Goal: Task Accomplishment & Management: Manage account settings

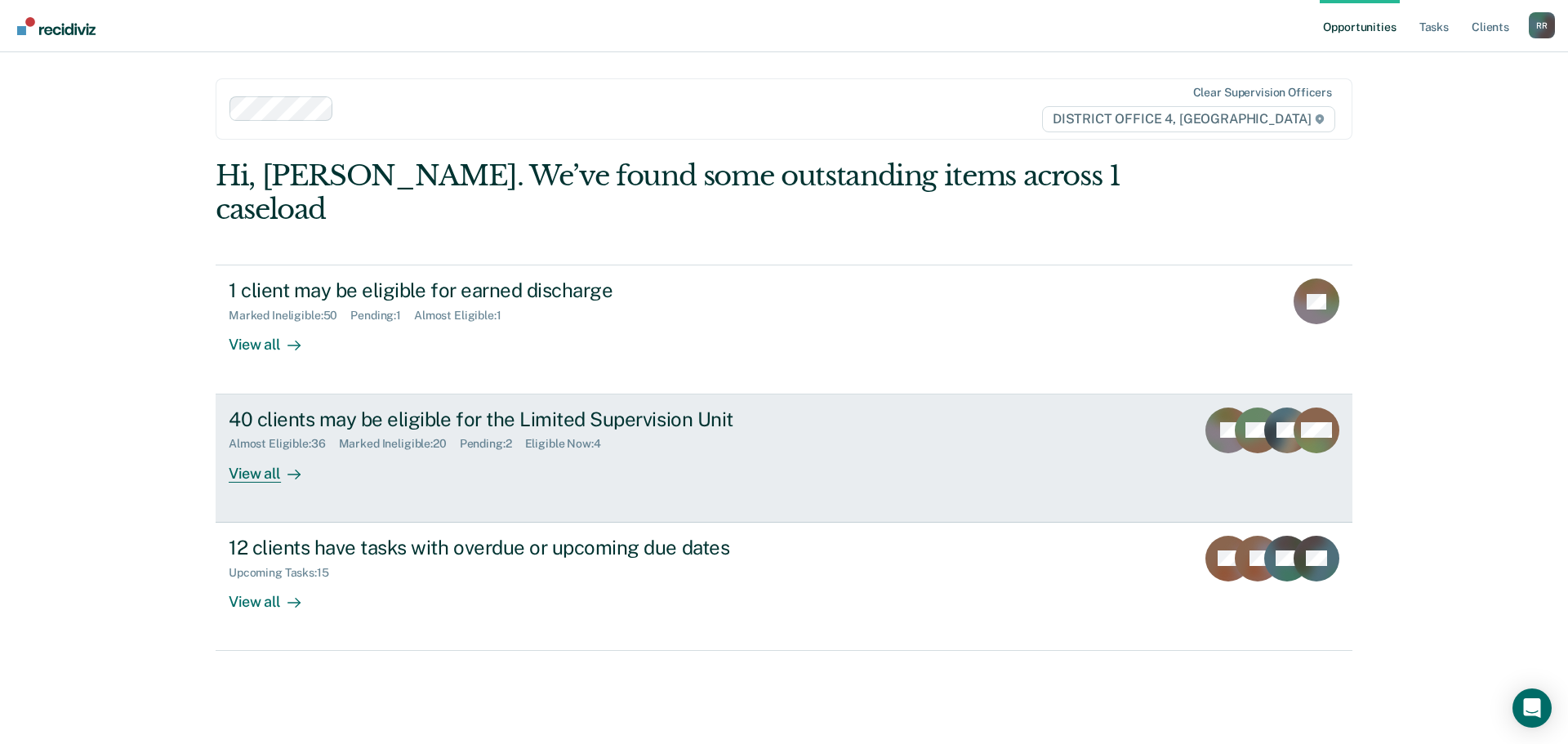
click at [261, 450] on div "View all" at bounding box center [274, 466] width 91 height 32
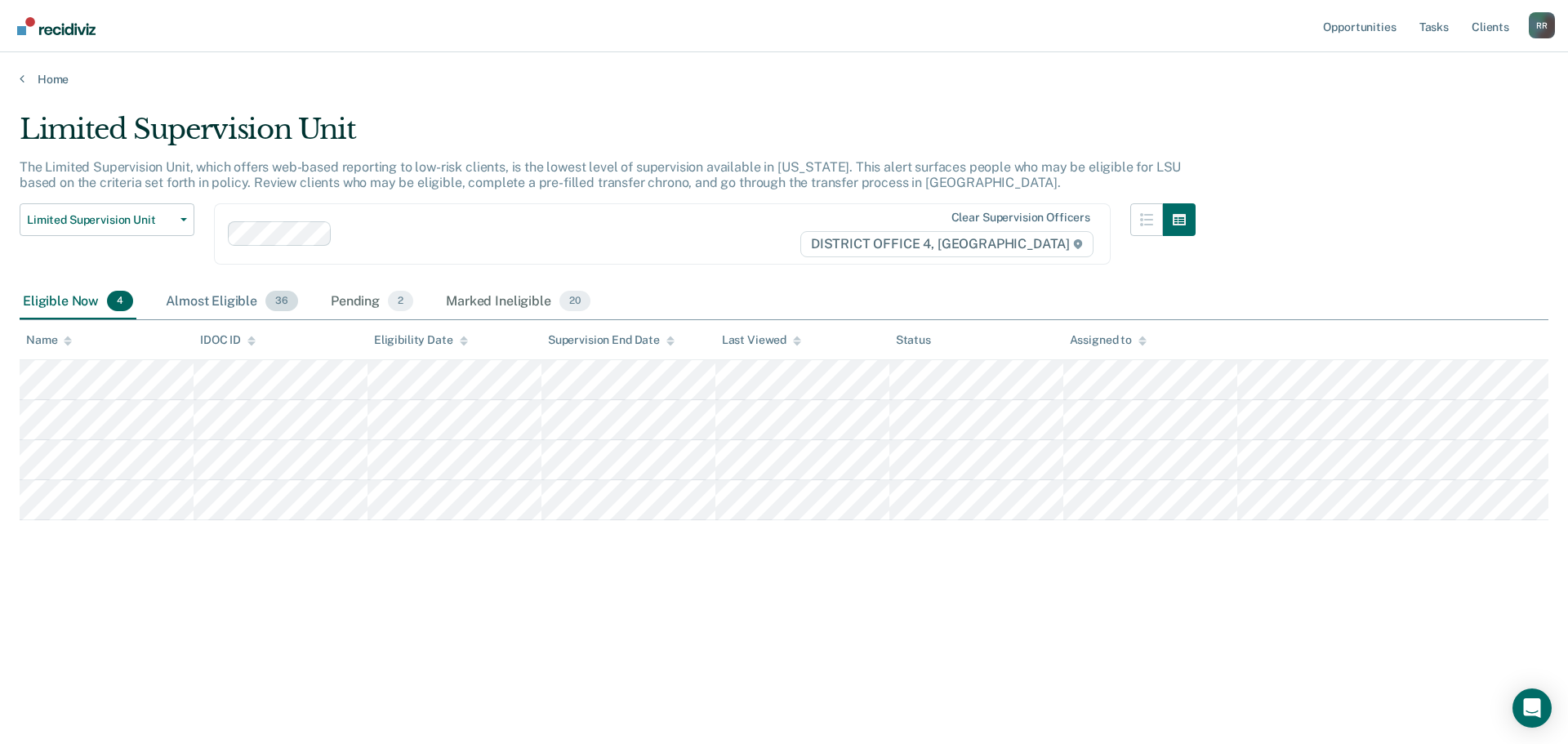
click at [226, 304] on div "Almost Eligible 36" at bounding box center [232, 301] width 139 height 36
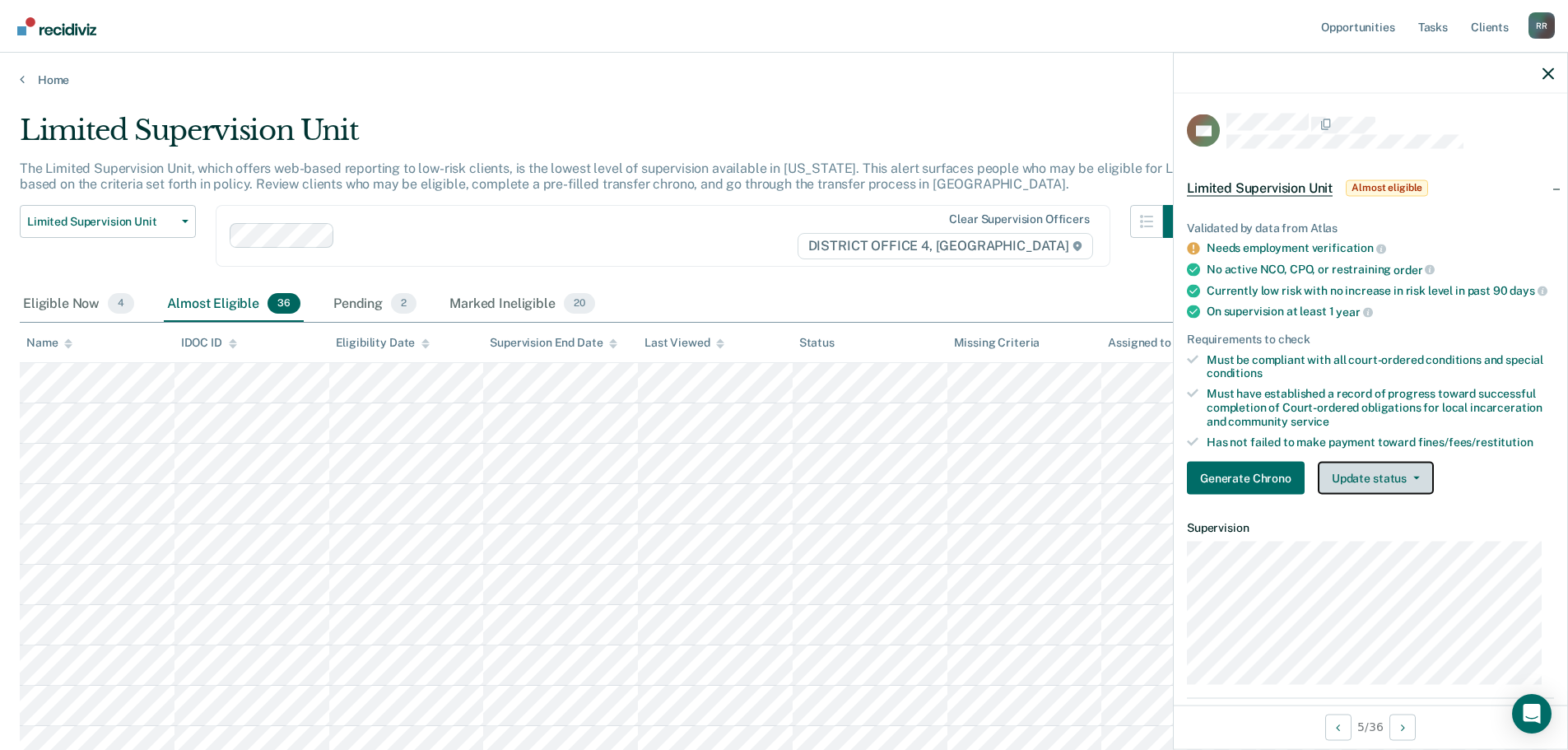
click at [1414, 492] on button "Update status" at bounding box center [1376, 479] width 116 height 33
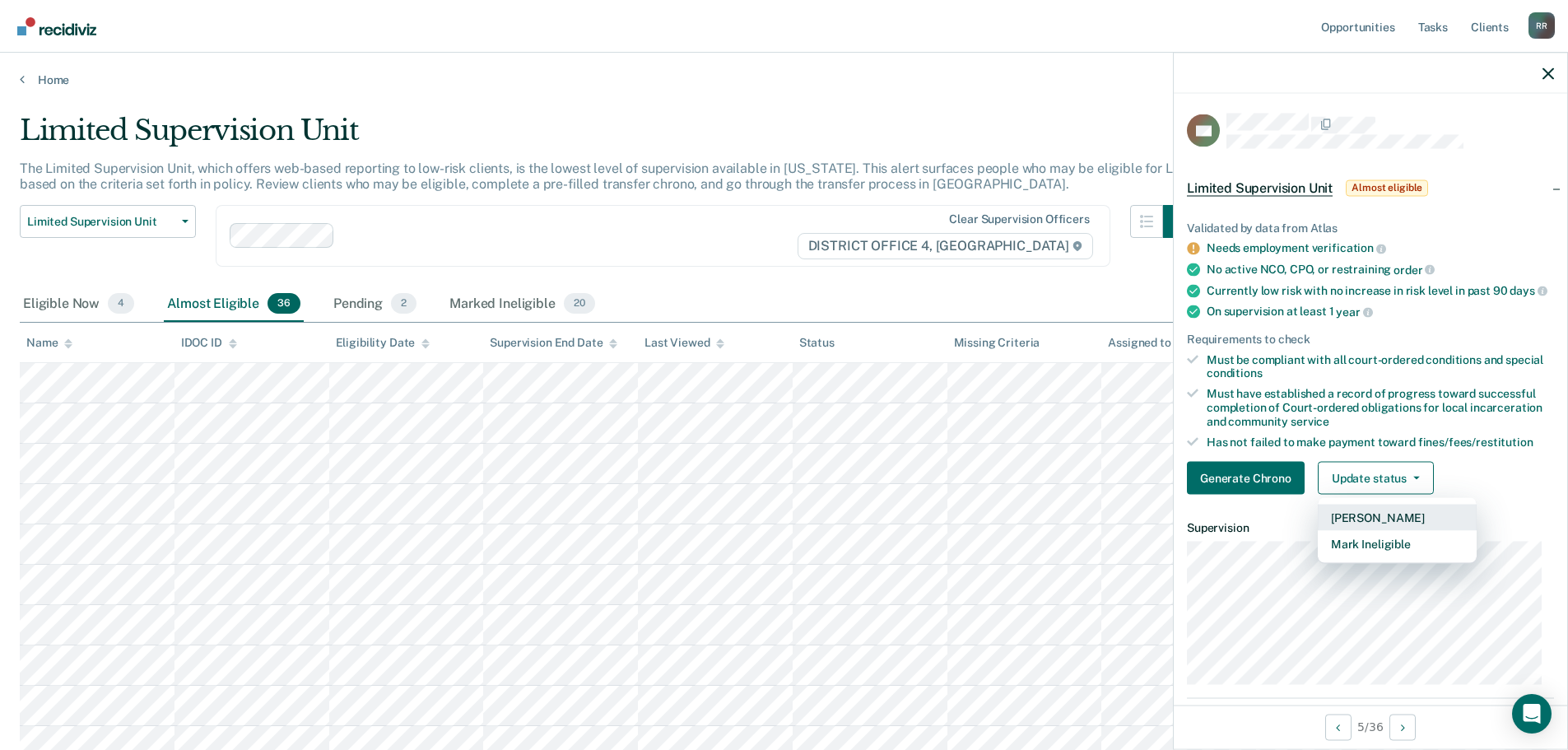
click at [1371, 531] on button "[PERSON_NAME]" at bounding box center [1397, 518] width 159 height 26
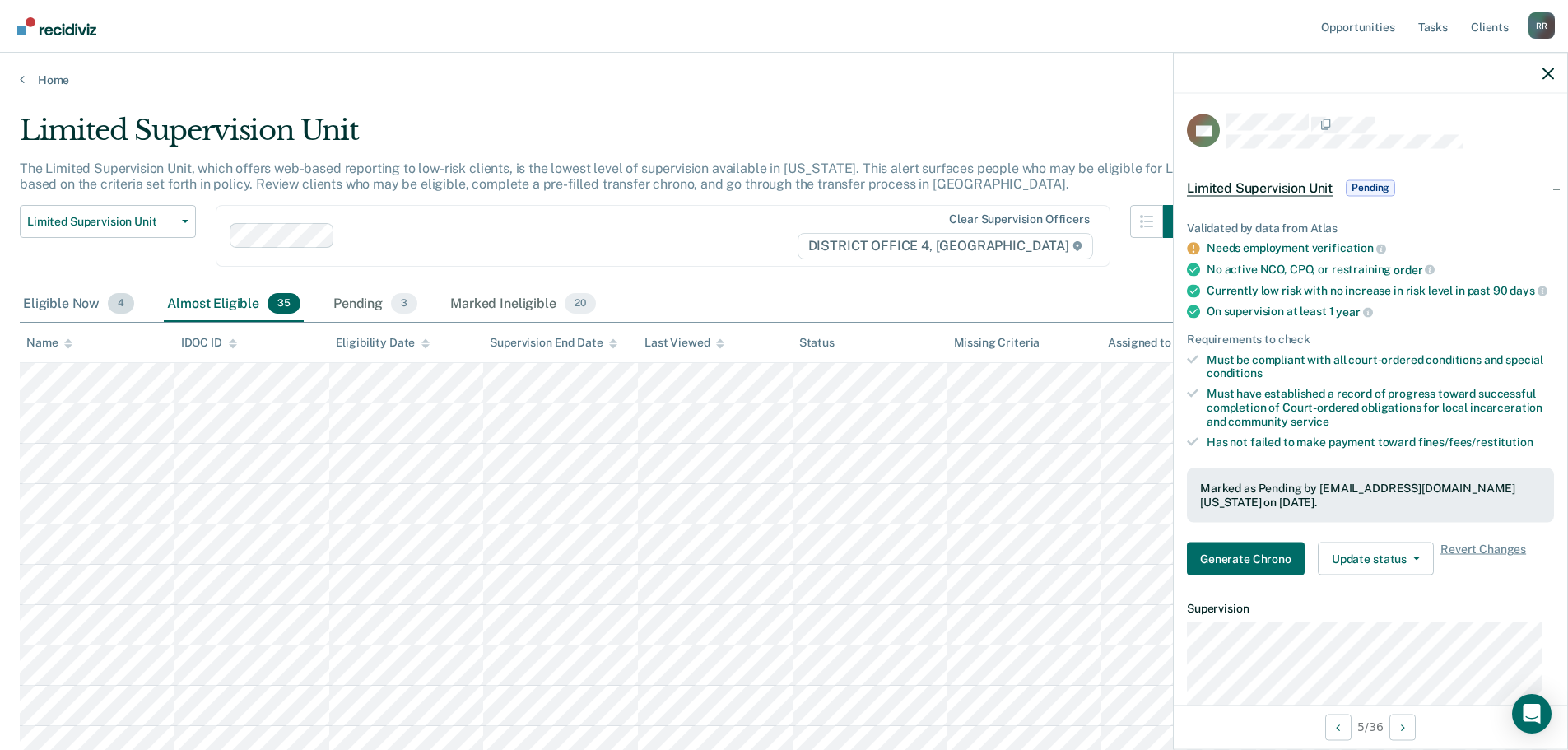
click at [76, 304] on div "Eligible Now 4" at bounding box center [78, 304] width 118 height 36
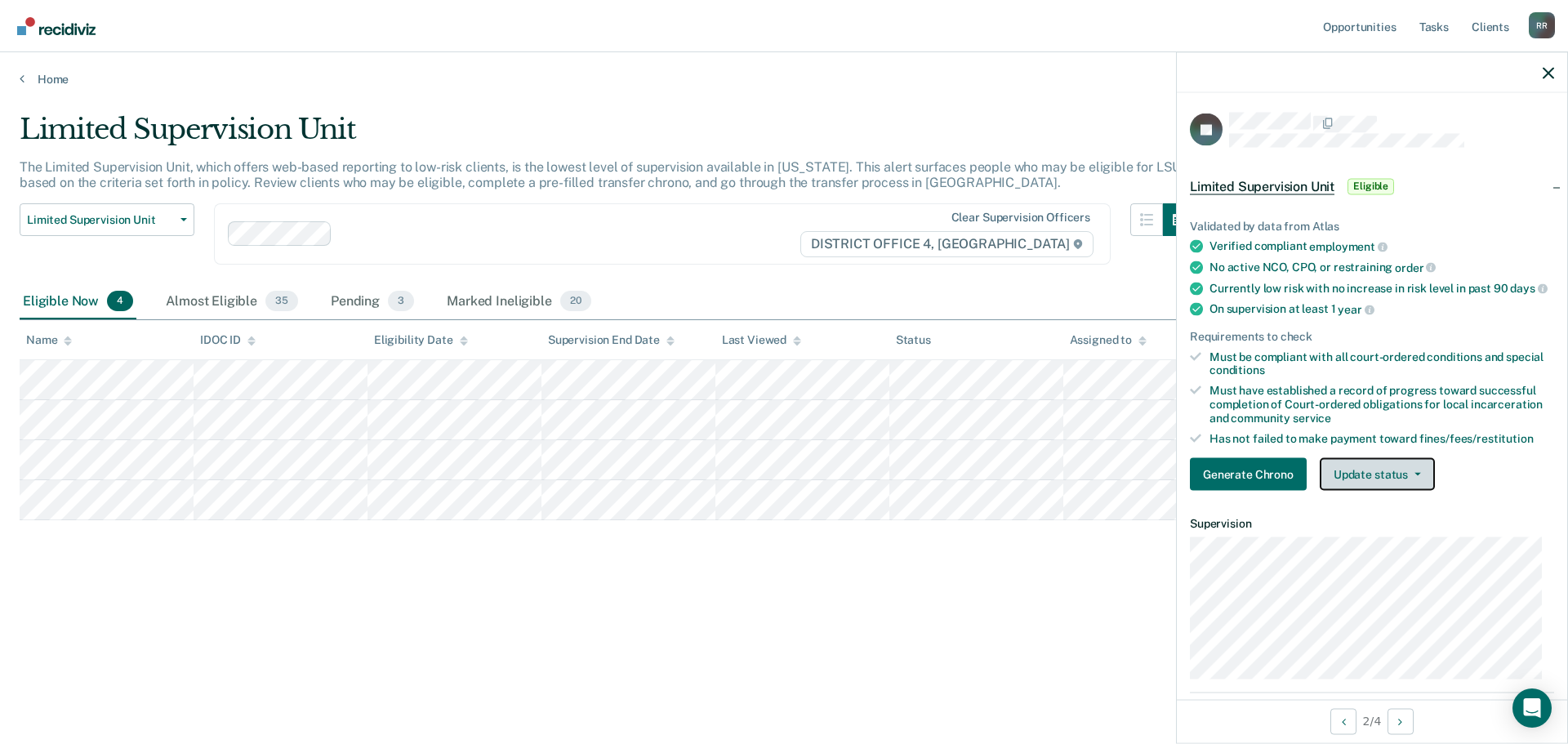
click at [1422, 488] on button "Update status" at bounding box center [1377, 475] width 115 height 33
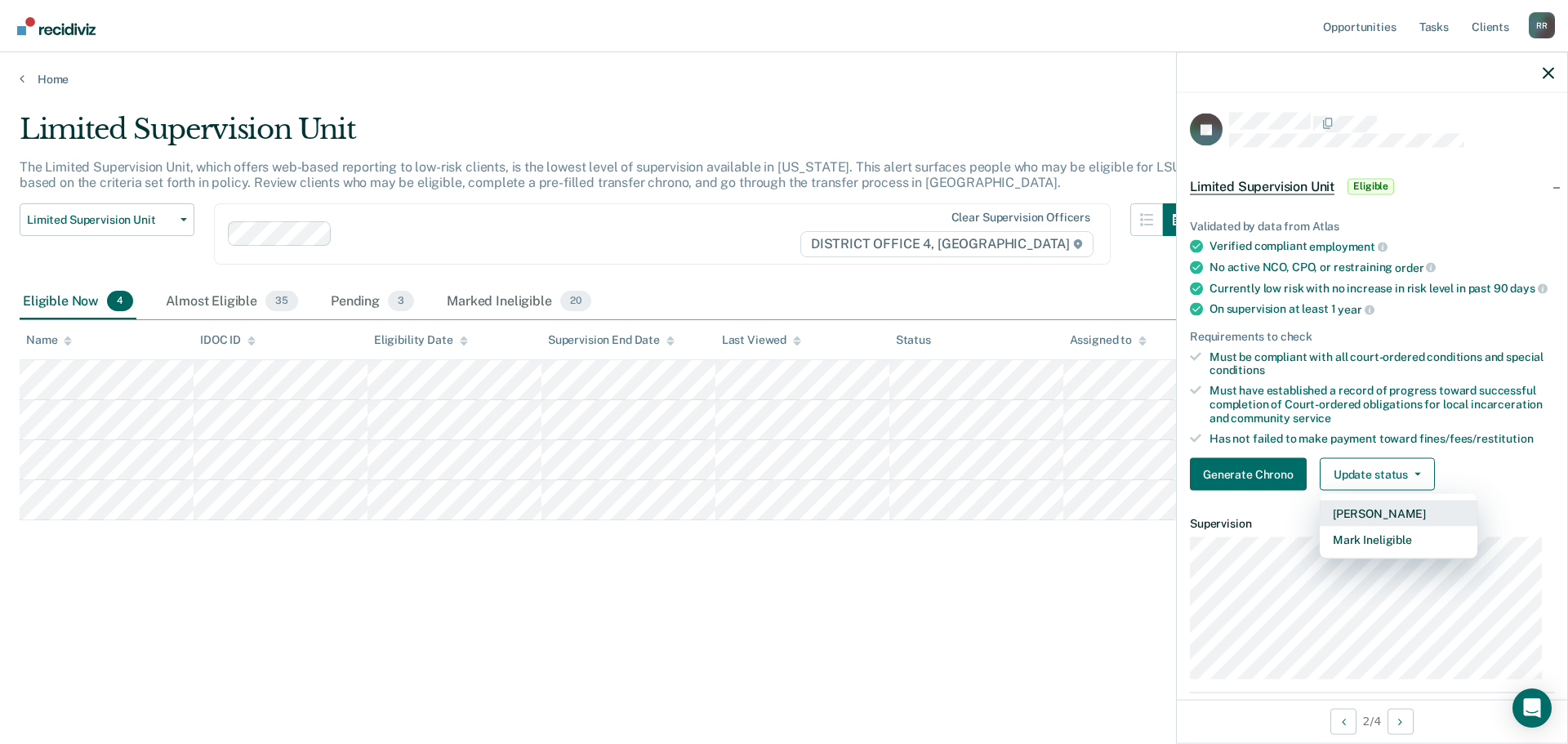
click at [1371, 527] on button "[PERSON_NAME]" at bounding box center [1398, 513] width 158 height 26
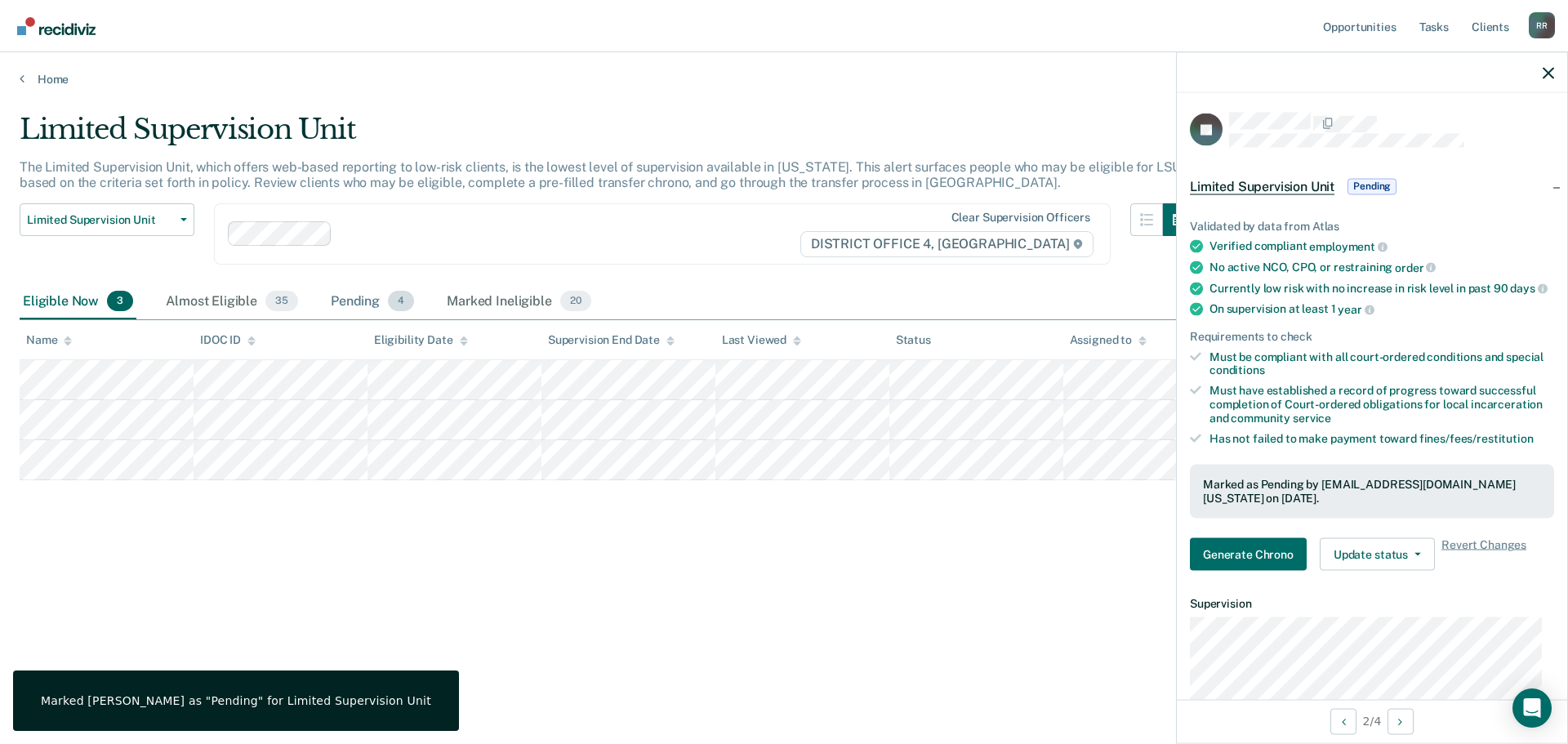
click at [344, 298] on div "Pending 4" at bounding box center [372, 301] width 90 height 36
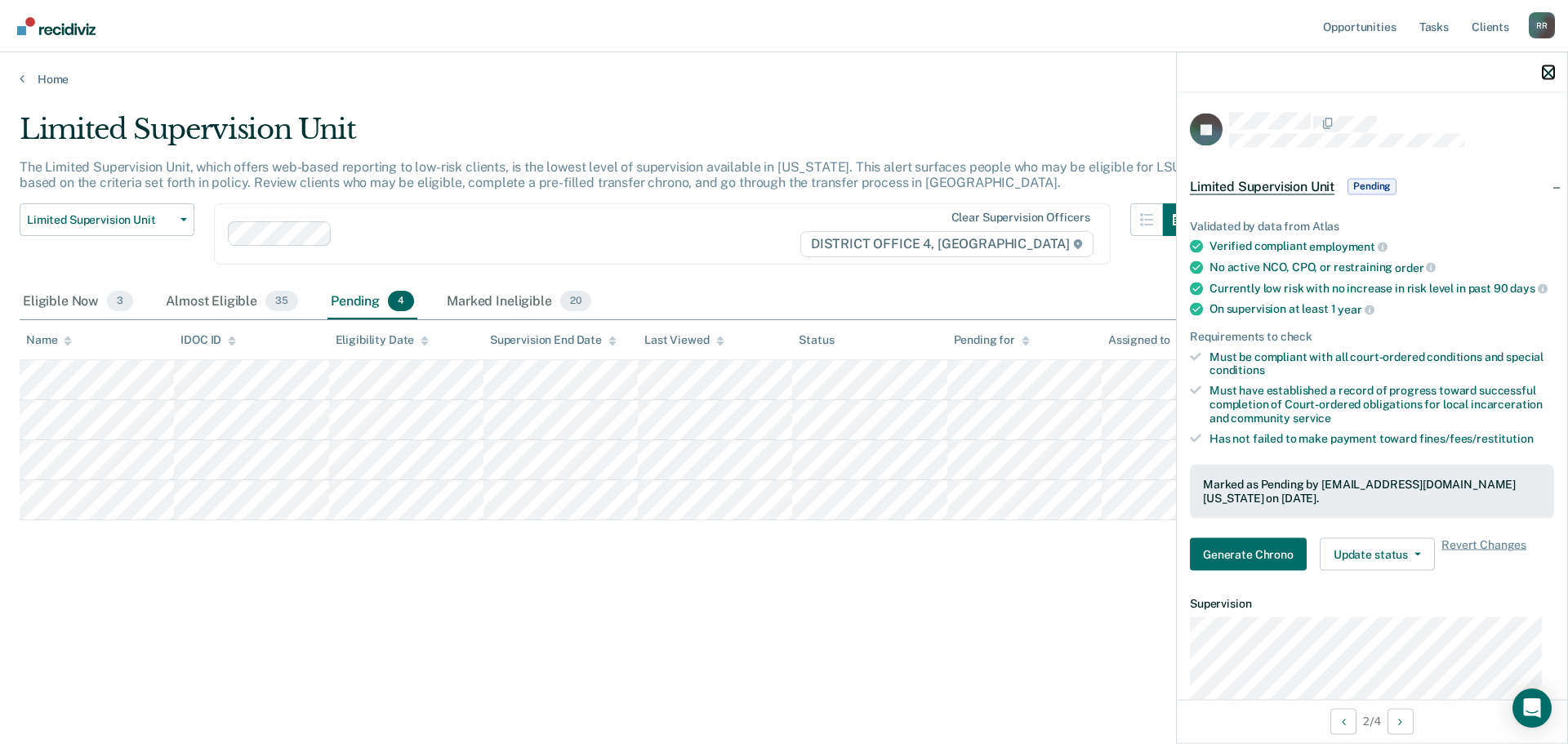
click at [1550, 73] on icon "button" at bounding box center [1549, 73] width 12 height 12
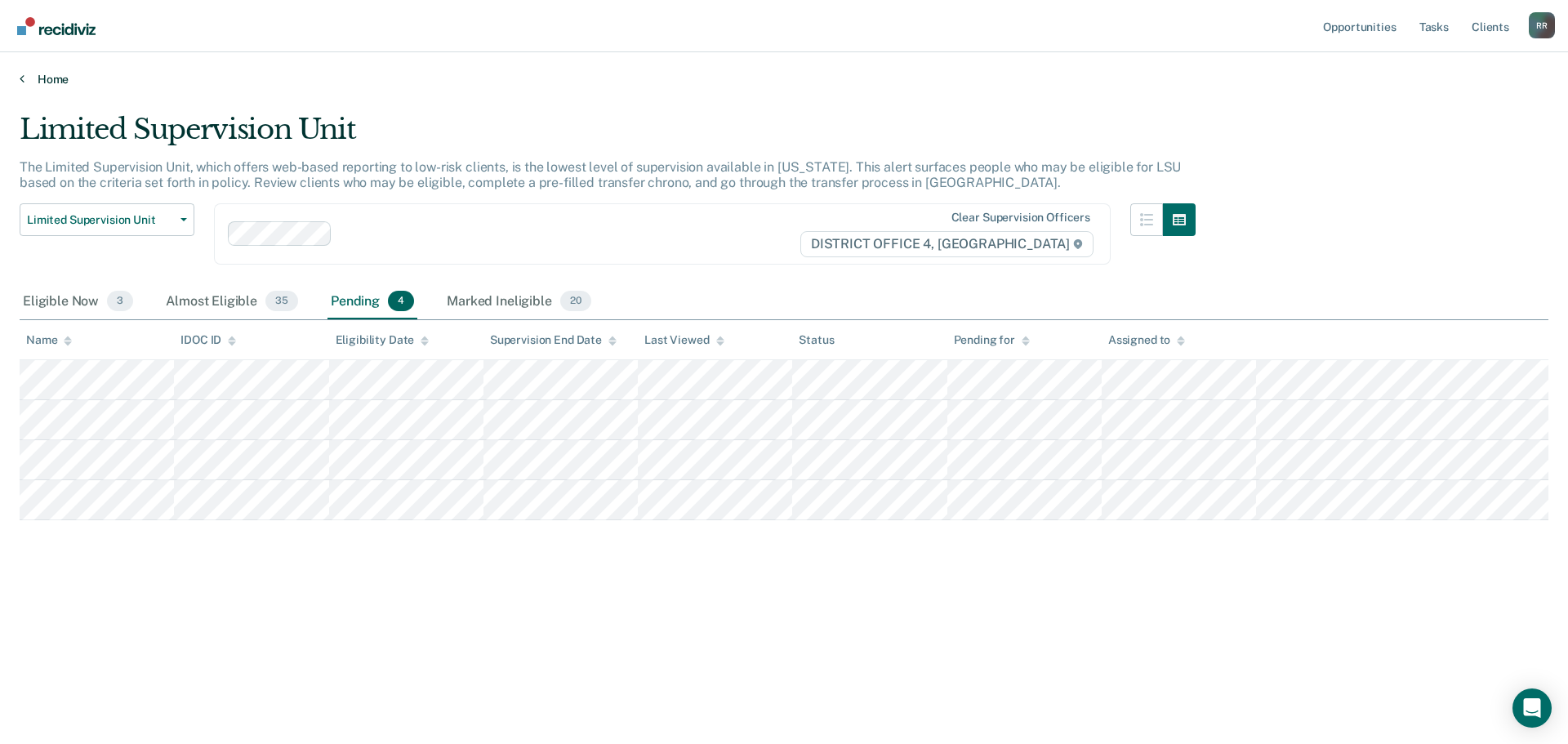
click at [45, 83] on link "Home" at bounding box center [784, 78] width 1529 height 15
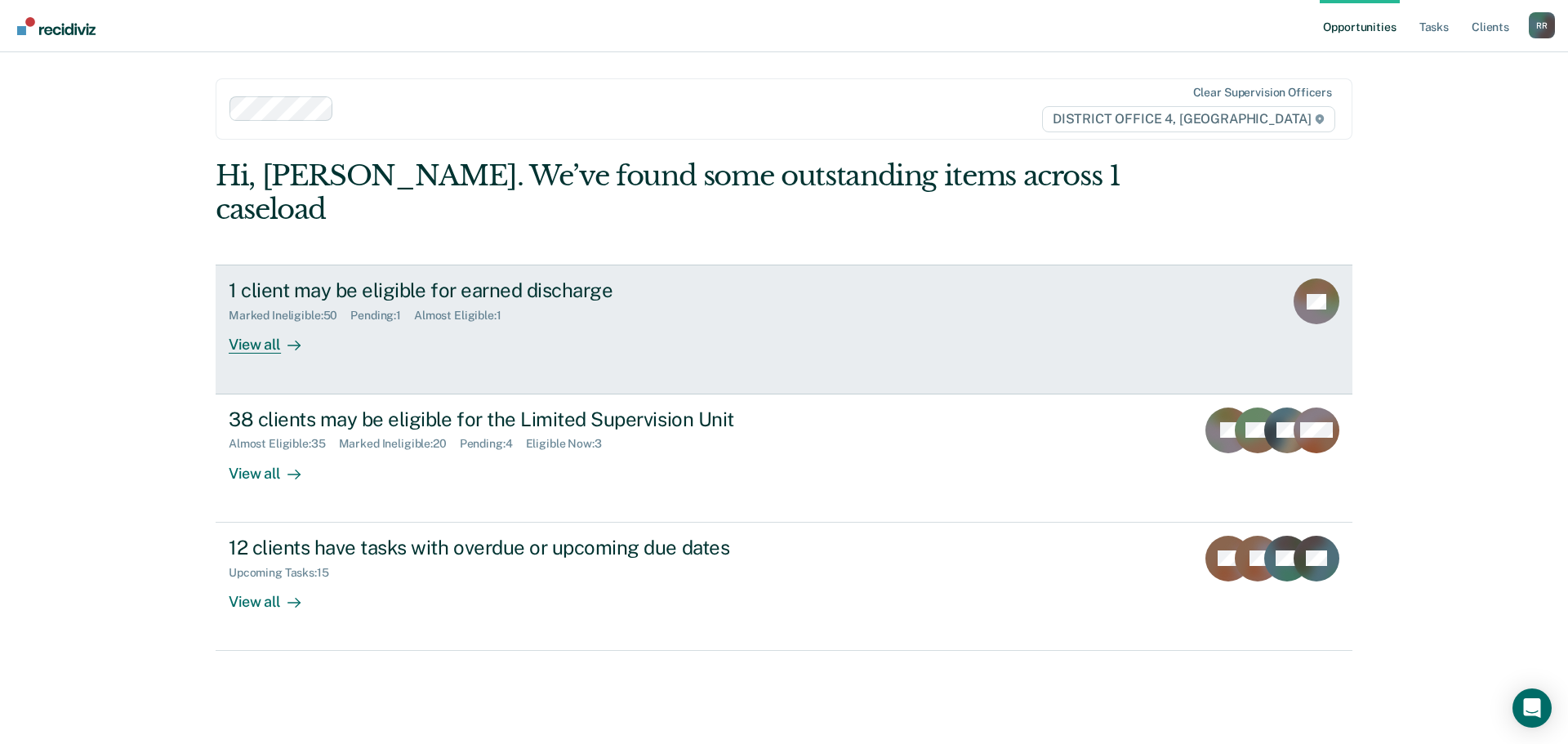
click at [256, 323] on div "View all" at bounding box center [274, 338] width 91 height 32
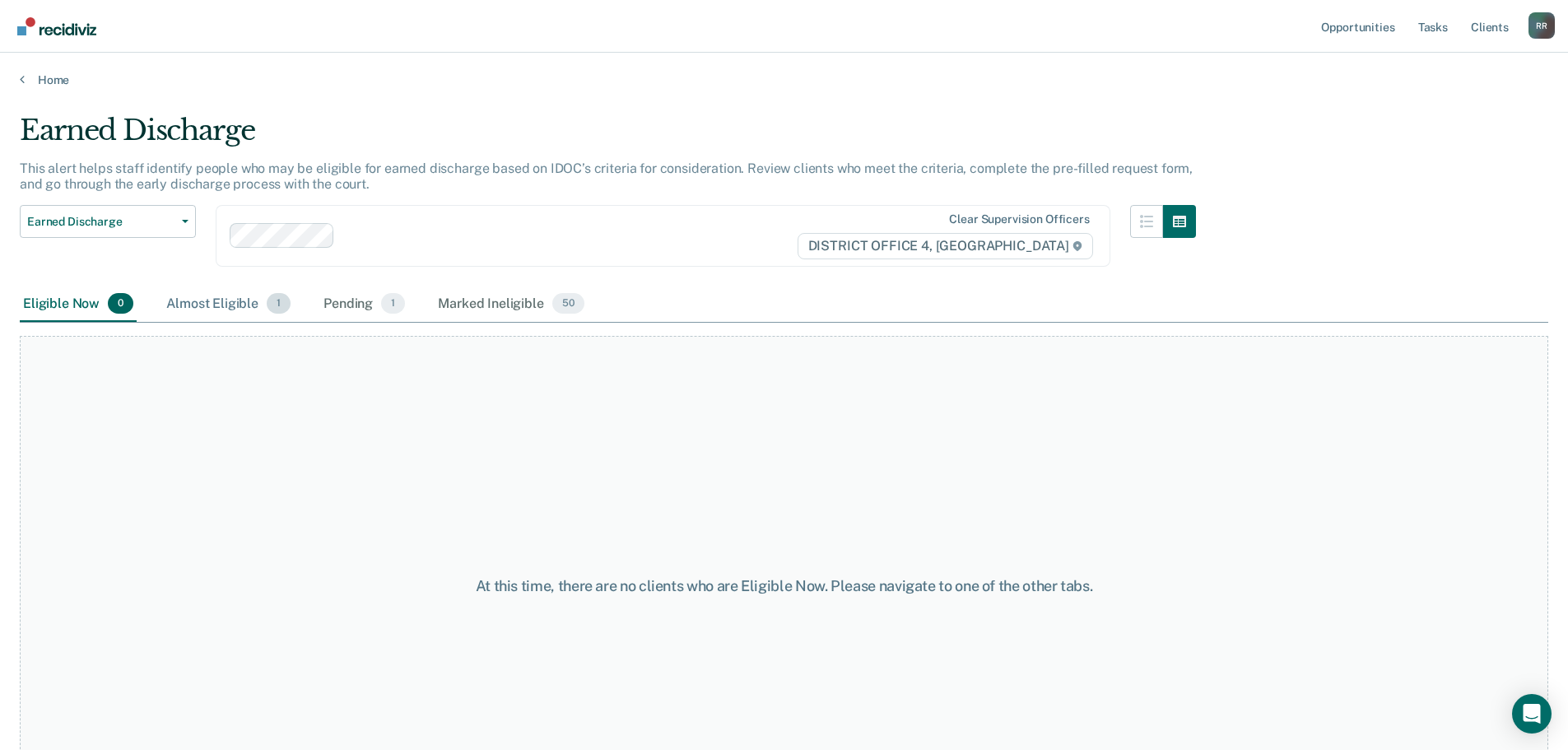
click at [226, 303] on div "Almost Eligible 1" at bounding box center [228, 304] width 131 height 36
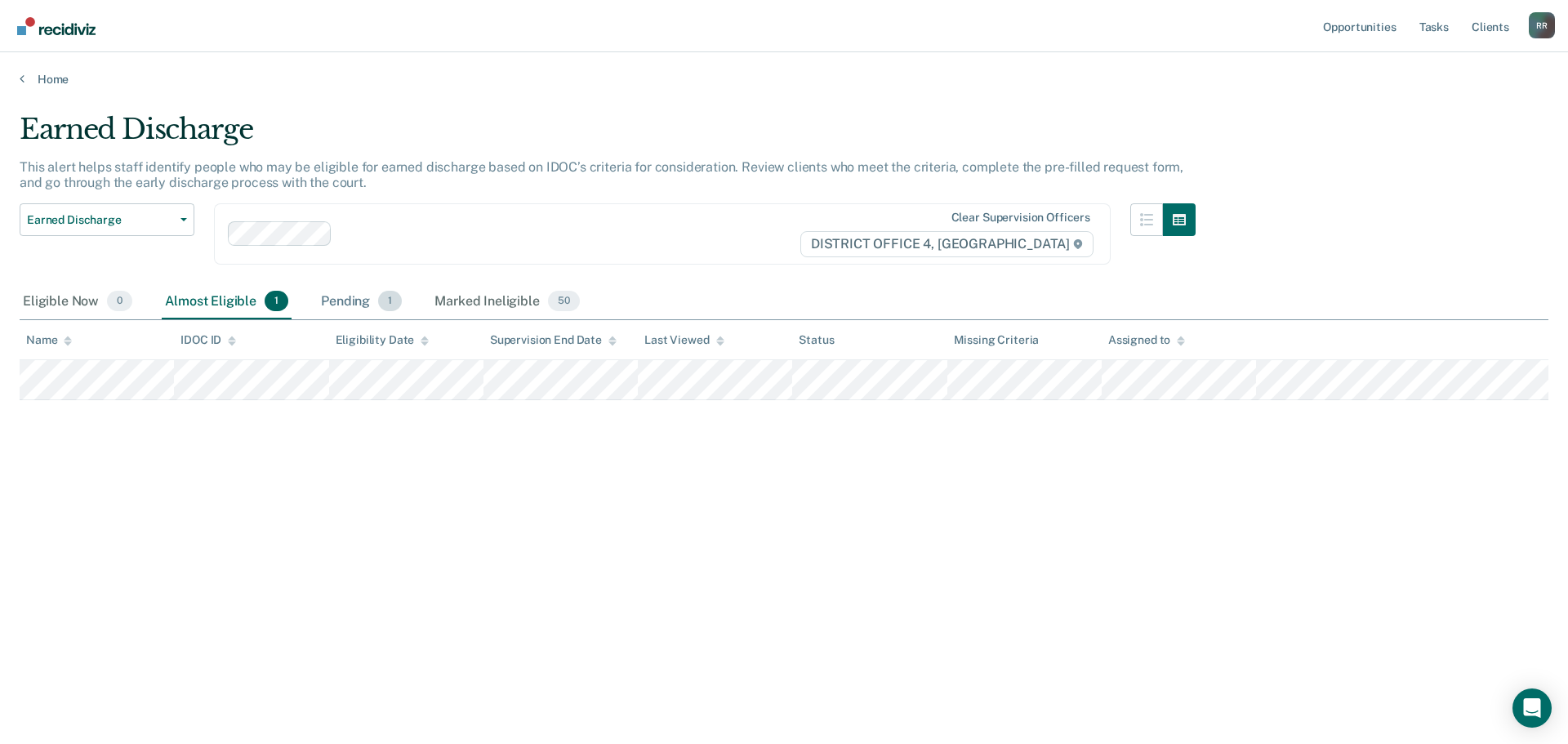
click at [331, 300] on div "Pending 1" at bounding box center [361, 301] width 87 height 36
click at [496, 308] on div "Marked Ineligible 50" at bounding box center [507, 301] width 151 height 36
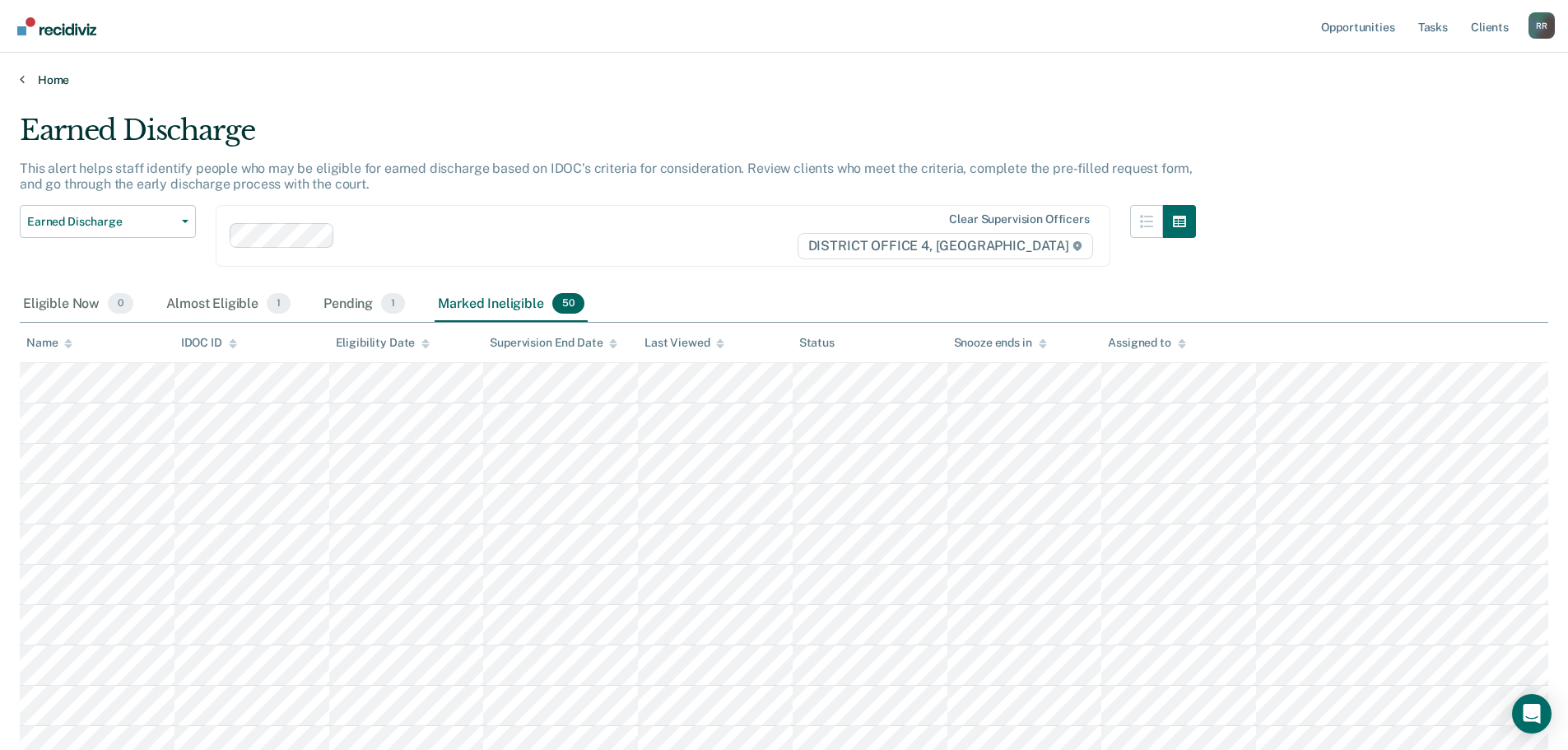
click at [42, 79] on link "Home" at bounding box center [783, 79] width 1528 height 15
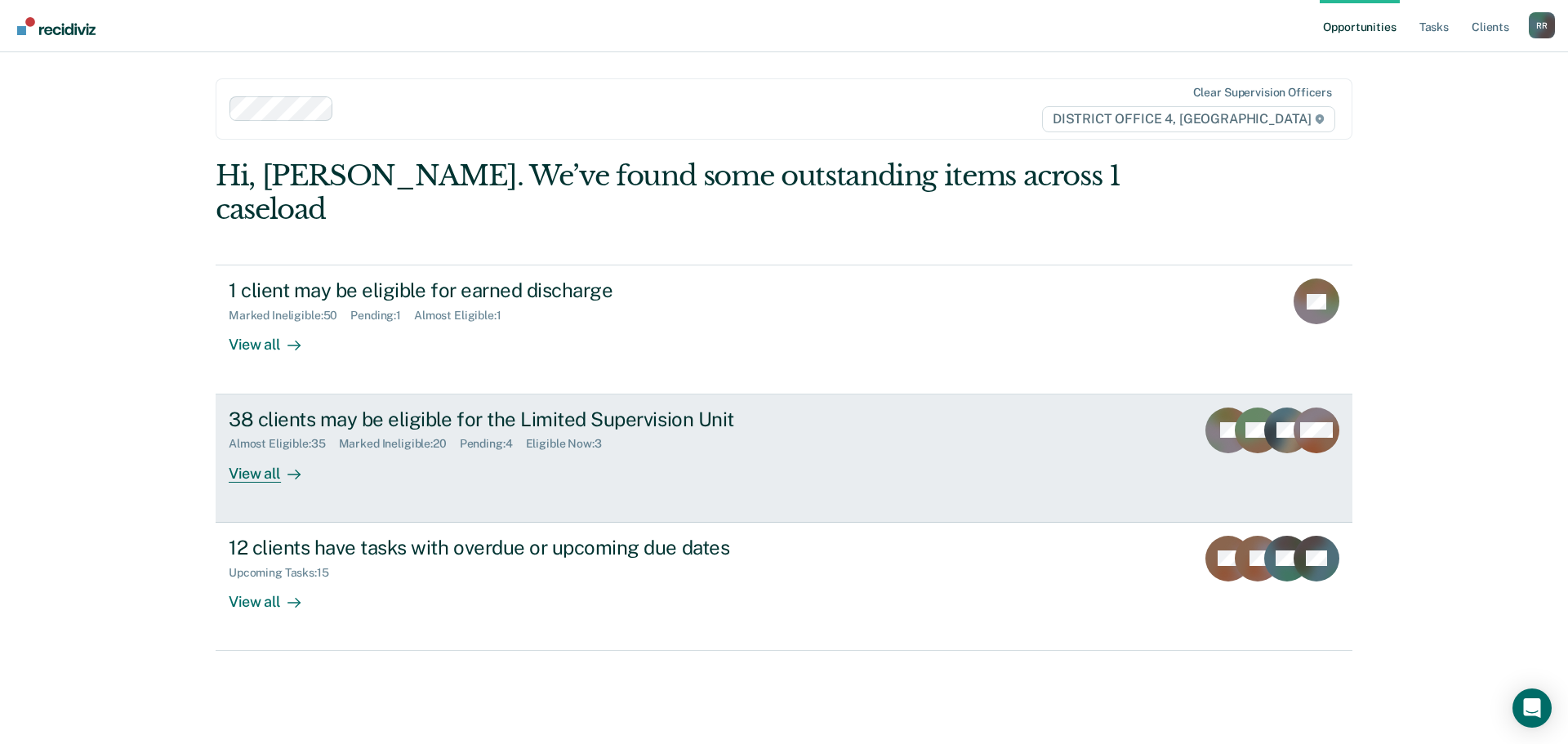
click at [263, 450] on div "View all" at bounding box center [274, 466] width 91 height 32
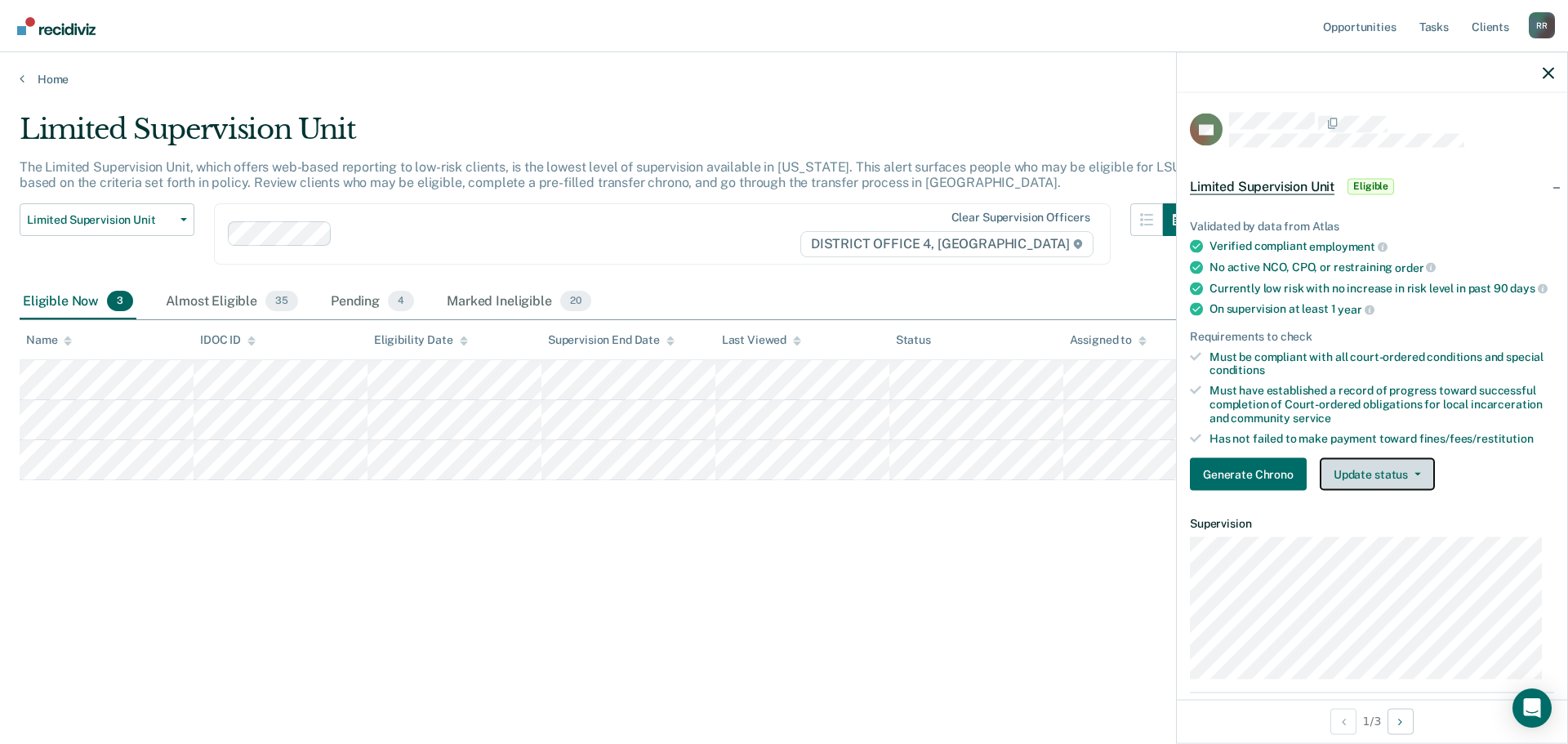
click at [1415, 476] on icon "button" at bounding box center [1418, 474] width 7 height 3
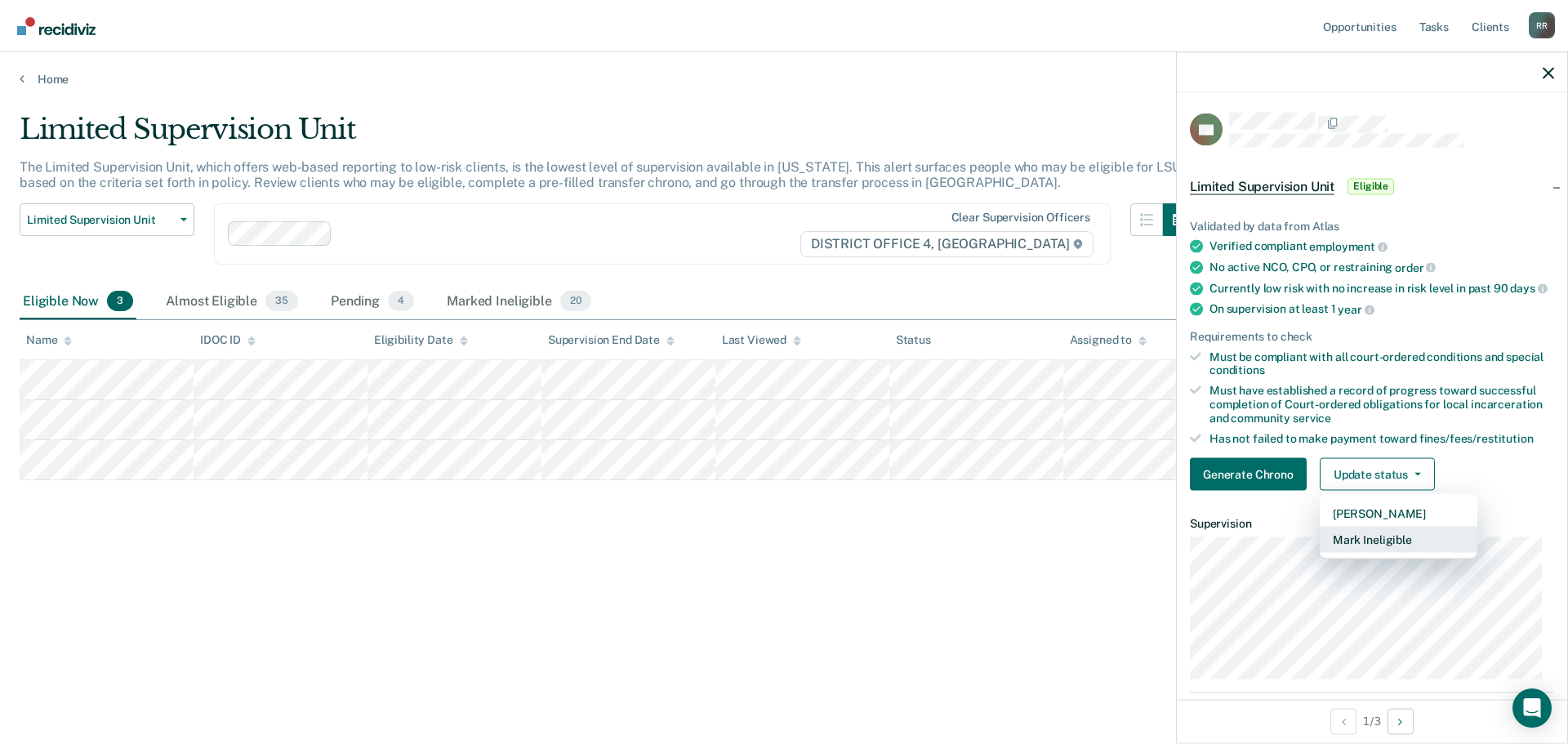
click at [1395, 551] on button "Mark Ineligible" at bounding box center [1398, 540] width 158 height 26
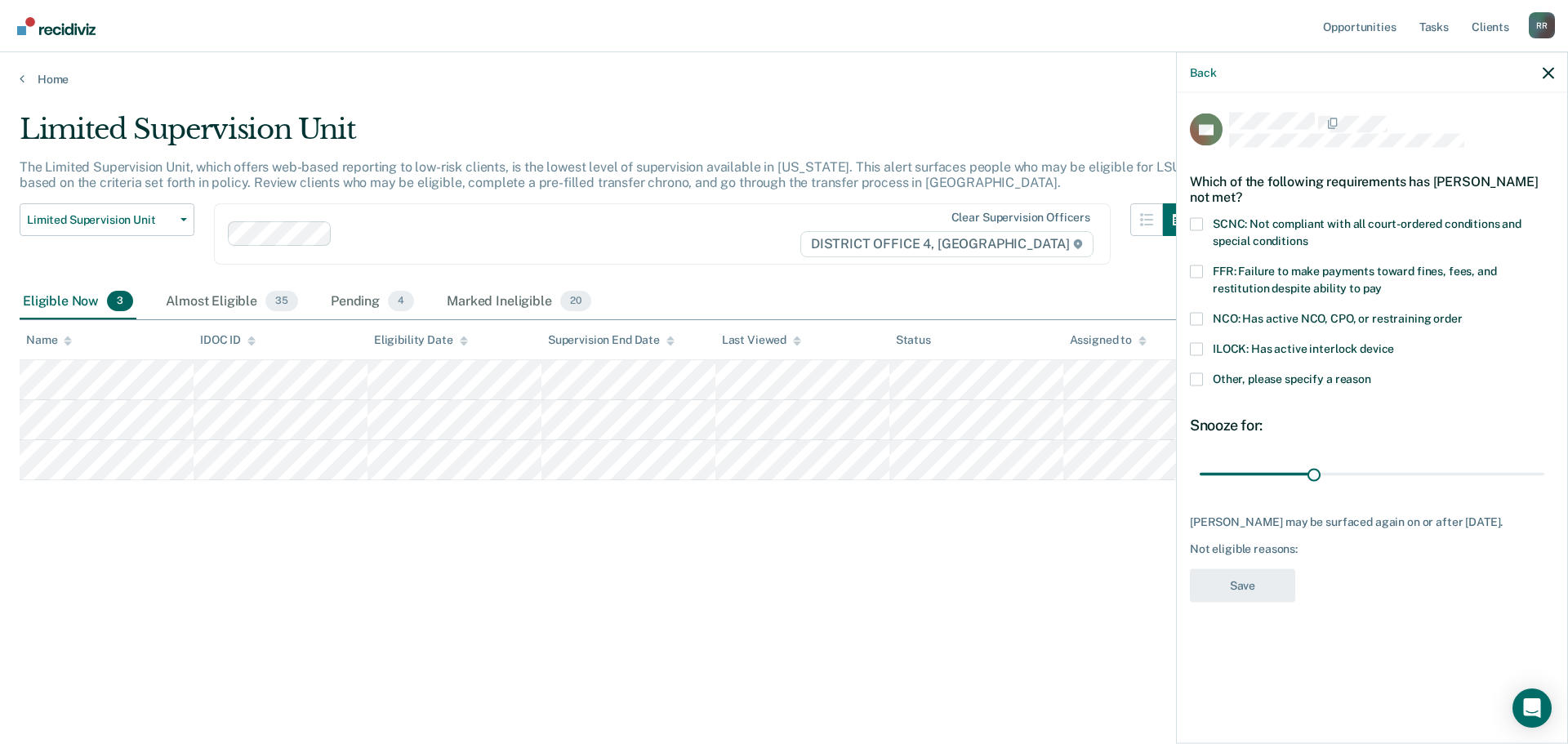
click at [1197, 217] on span at bounding box center [1196, 223] width 13 height 13
click at [1308, 234] on input "SCNC: Not compliant with all court-ordered conditions and special conditions" at bounding box center [1308, 234] width 0 height 0
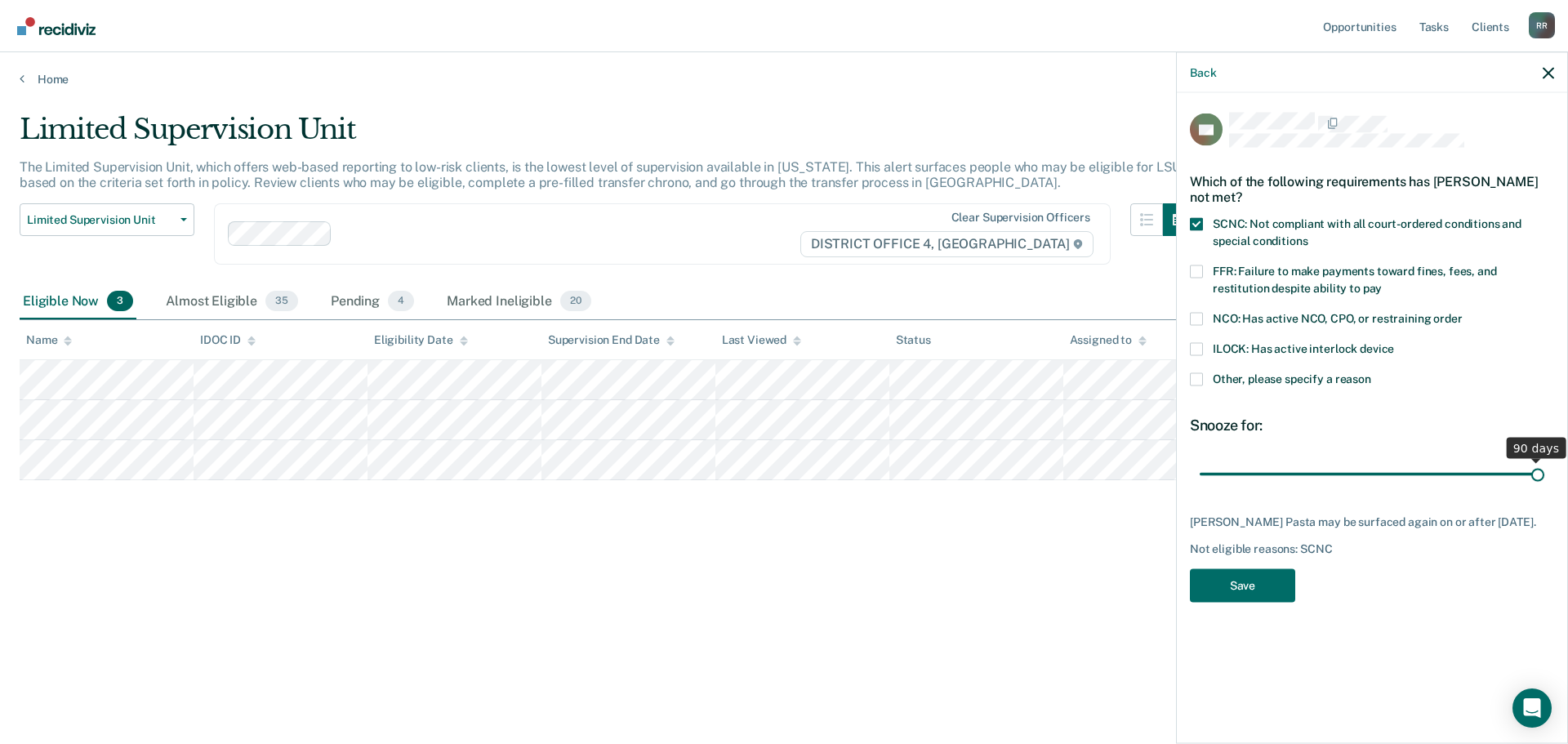
drag, startPoint x: 1309, startPoint y: 471, endPoint x: 1568, endPoint y: 459, distance: 259.3
type input "90"
click at [1545, 460] on input "range" at bounding box center [1372, 475] width 345 height 29
click at [1243, 577] on button "Save" at bounding box center [1242, 585] width 106 height 34
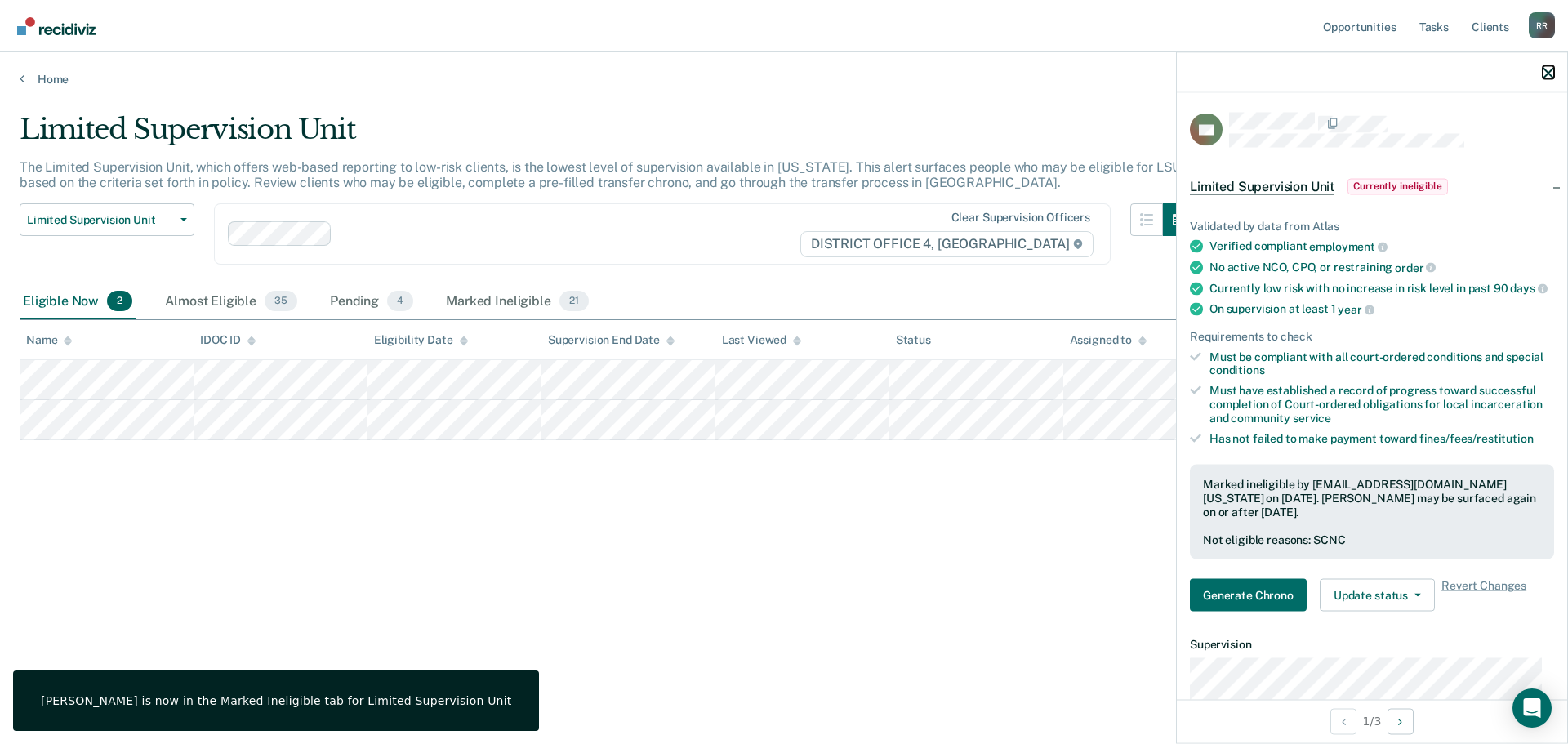
click at [1546, 69] on icon "button" at bounding box center [1549, 73] width 12 height 12
